Goal: Understand process/instructions: Learn about a topic

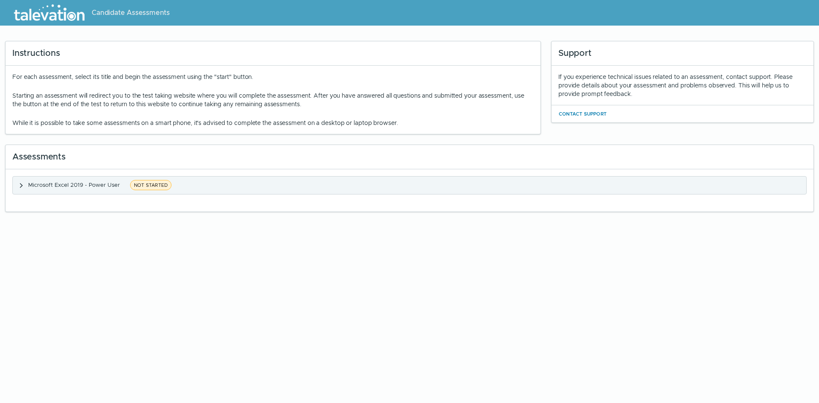
click at [53, 183] on span "Microsoft Excel 2019 - Power User" at bounding box center [74, 184] width 92 height 7
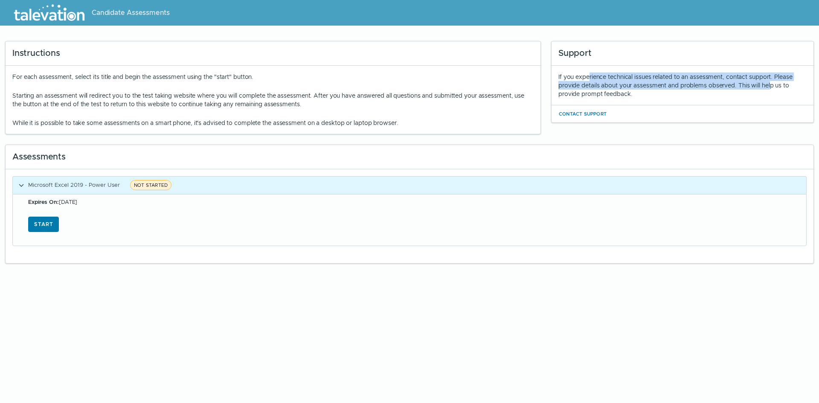
drag, startPoint x: 585, startPoint y: 76, endPoint x: 768, endPoint y: 89, distance: 183.8
click at [768, 89] on div "If you experience technical issues related to an assessment, contact support. P…" at bounding box center [682, 85] width 248 height 26
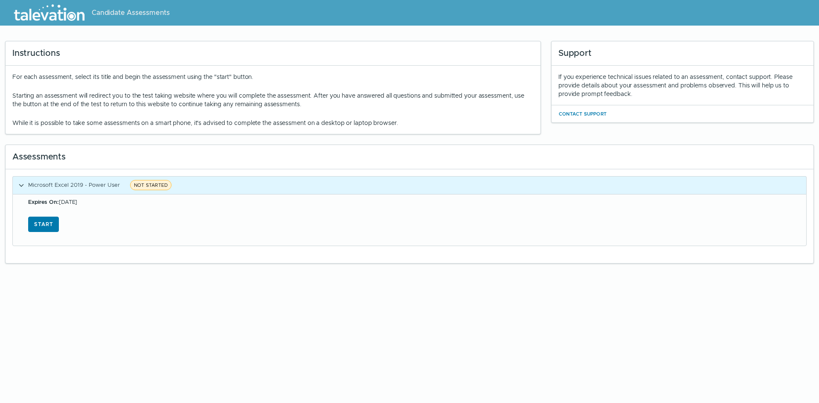
click at [277, 72] on div "For each assessment, select its title and begin the assessment using the "start…" at bounding box center [273, 100] width 535 height 68
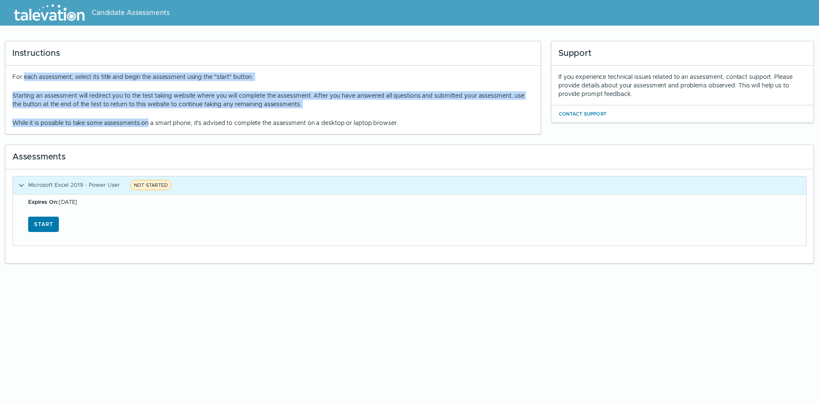
drag, startPoint x: 23, startPoint y: 78, endPoint x: 167, endPoint y: 126, distance: 152.4
click at [160, 126] on div "For each assessment, select its title and begin the assessment using the "start…" at bounding box center [272, 99] width 521 height 55
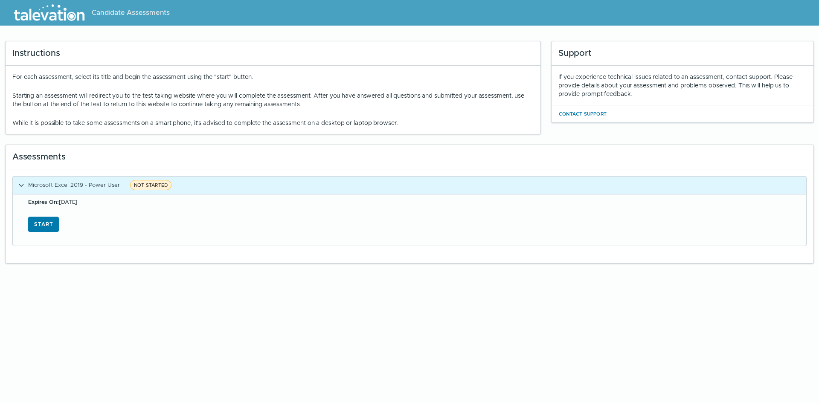
click at [167, 126] on p "While it is possible to take some assessments on a smart phone, it's advised to…" at bounding box center [272, 123] width 521 height 9
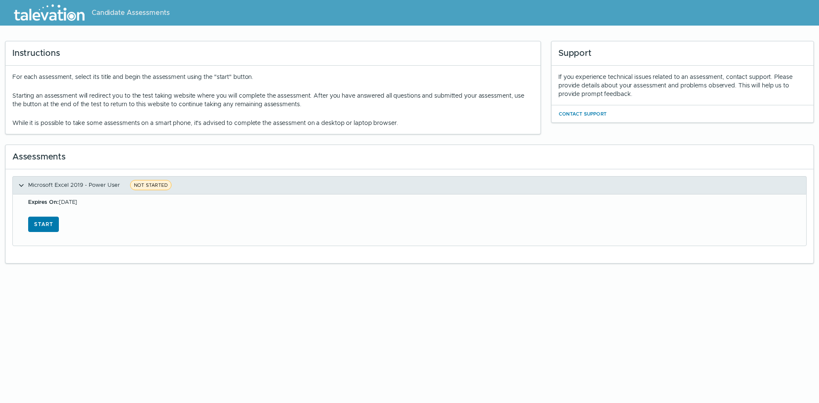
click at [65, 183] on span "Microsoft Excel 2019 - Power User" at bounding box center [74, 184] width 92 height 7
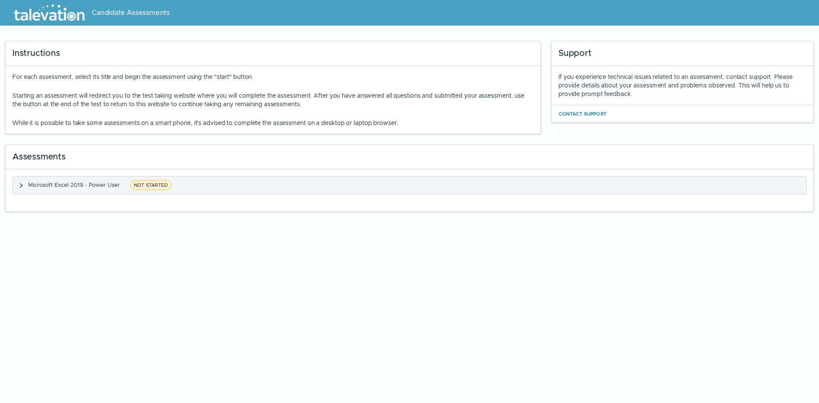
click at [65, 183] on span "Microsoft Excel 2019 - Power User" at bounding box center [74, 184] width 92 height 7
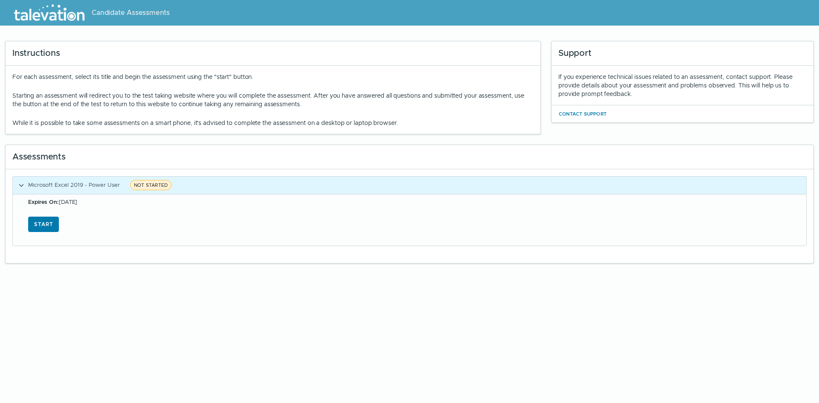
drag, startPoint x: 172, startPoint y: 86, endPoint x: 500, endPoint y: 113, distance: 328.6
click at [500, 113] on div "For each assessment, select its title and begin the assessment using the "start…" at bounding box center [272, 99] width 521 height 55
drag, startPoint x: 569, startPoint y: 73, endPoint x: 722, endPoint y: 96, distance: 155.2
click at [722, 96] on div "If you experience technical issues related to an assessment, contact support. P…" at bounding box center [682, 85] width 248 height 26
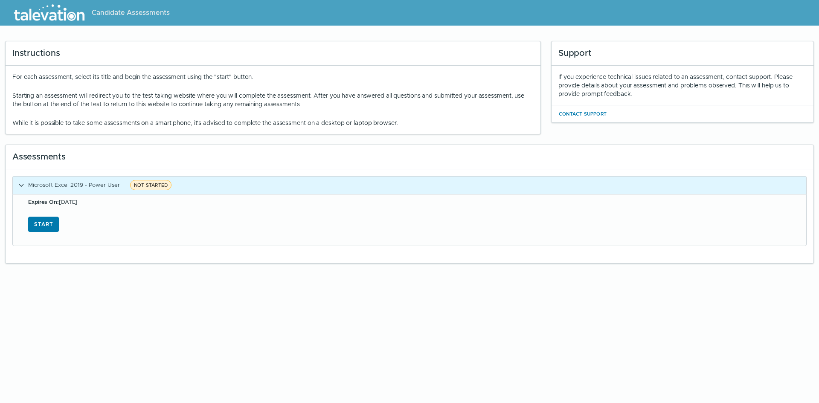
click at [722, 96] on div "If you experience technical issues related to an assessment, contact support. P…" at bounding box center [682, 85] width 248 height 26
drag, startPoint x: 554, startPoint y: 76, endPoint x: 685, endPoint y: 96, distance: 132.9
click at [685, 96] on div "If you experience technical issues related to an assessment, contact support. P…" at bounding box center [682, 86] width 262 height 40
click at [685, 96] on div "If you experience technical issues related to an assessment, contact support. P…" at bounding box center [682, 85] width 248 height 26
drag, startPoint x: 15, startPoint y: 77, endPoint x: 405, endPoint y: 125, distance: 392.7
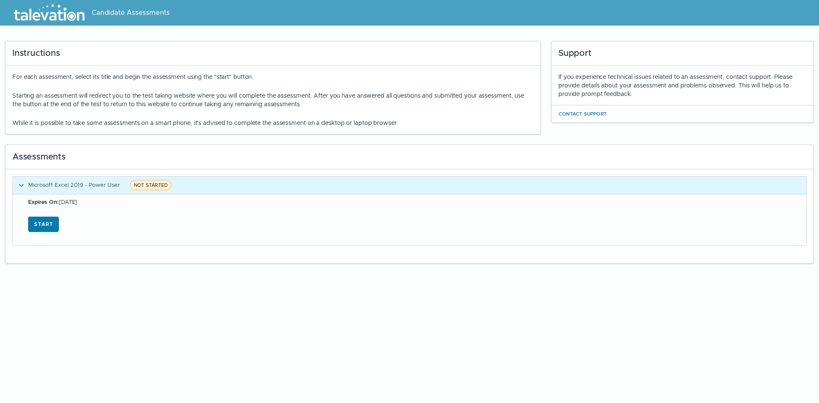
click at [404, 125] on div "For each assessment, select its title and begin the assessment using the "start…" at bounding box center [272, 99] width 521 height 55
click at [409, 125] on p "While it is possible to take some assessments on a smart phone, it's advised to…" at bounding box center [272, 123] width 521 height 9
